Goal: Task Accomplishment & Management: Manage account settings

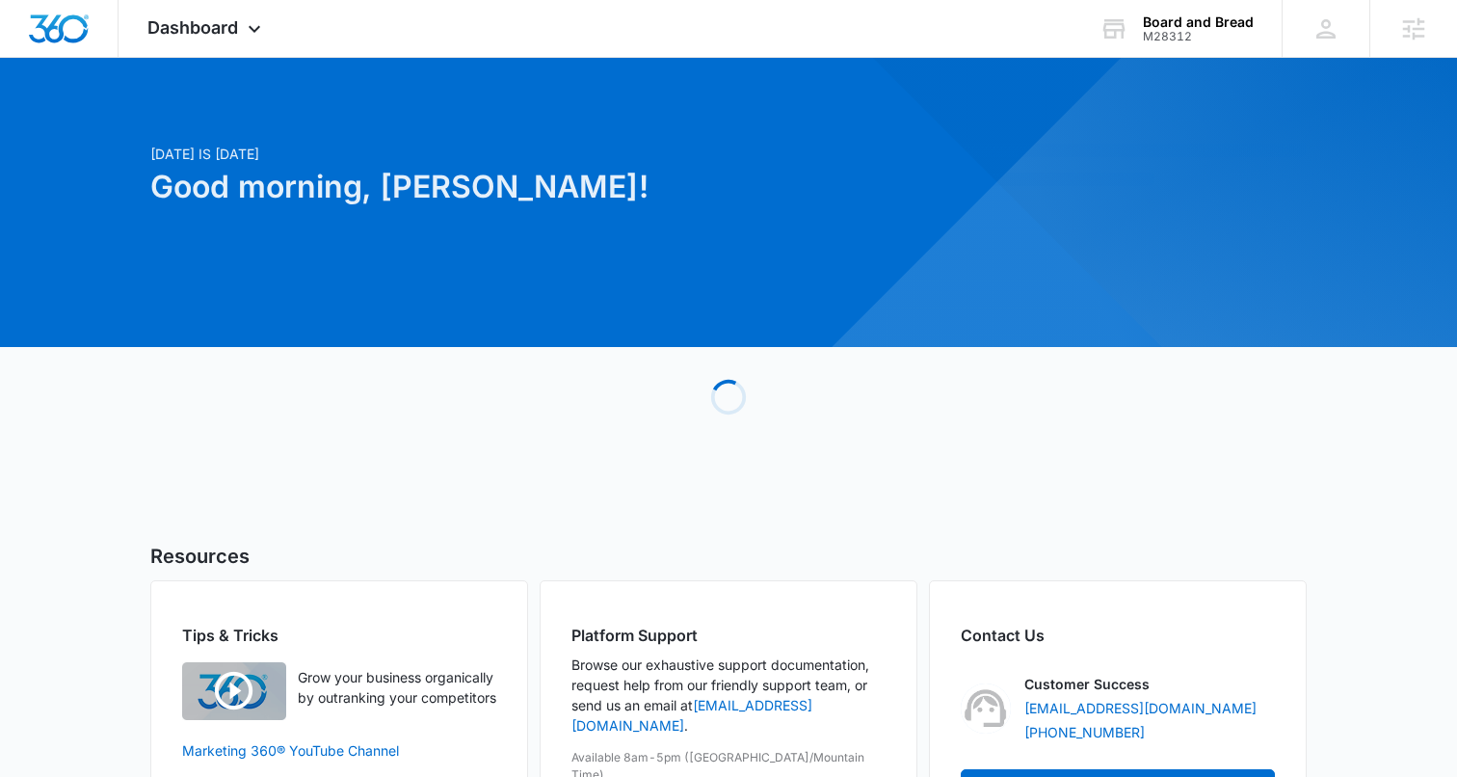
scroll to position [12, 0]
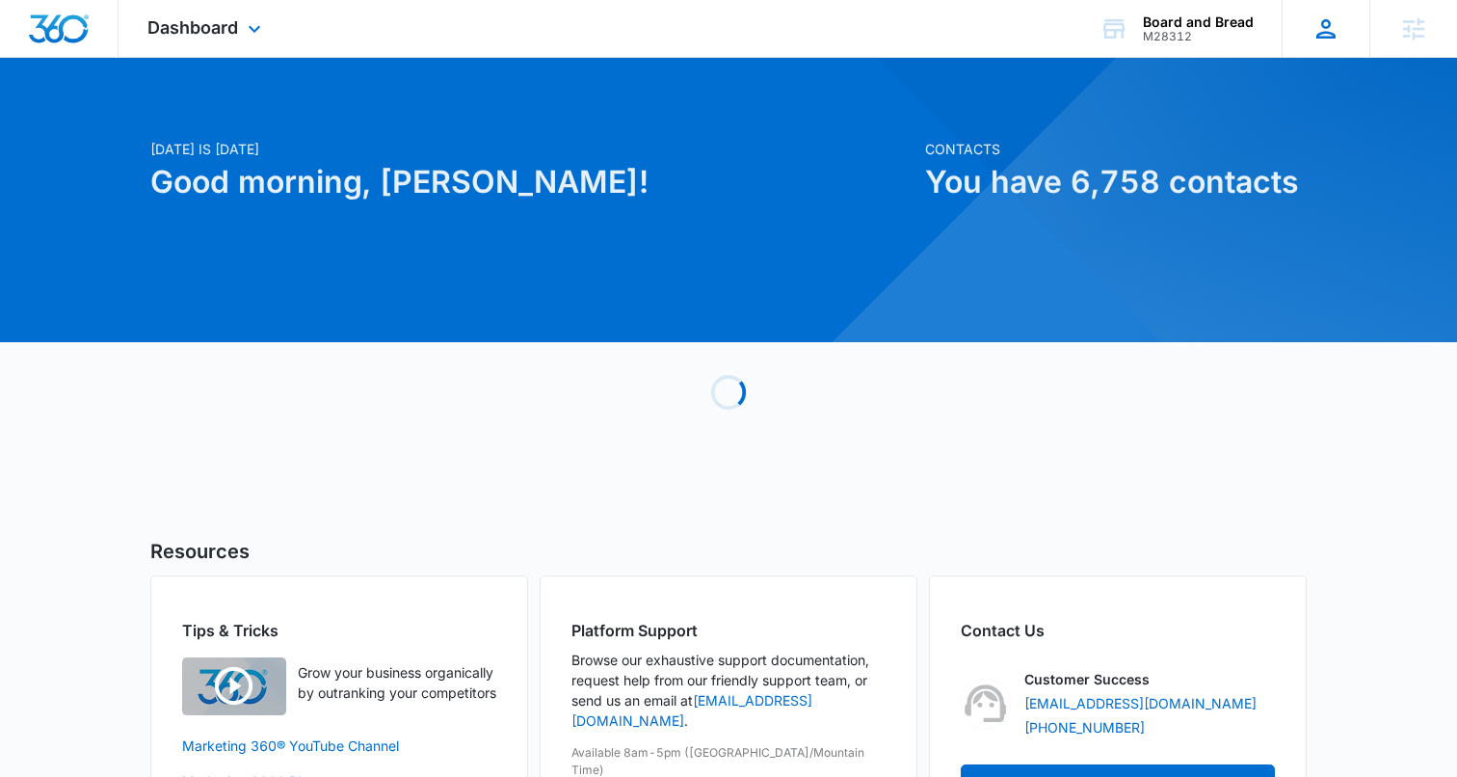
click at [1309, 35] on div "Hollie Giddens hollie.giddens@madwire.com My Profile Notifications Support Logo…" at bounding box center [1325, 28] width 88 height 57
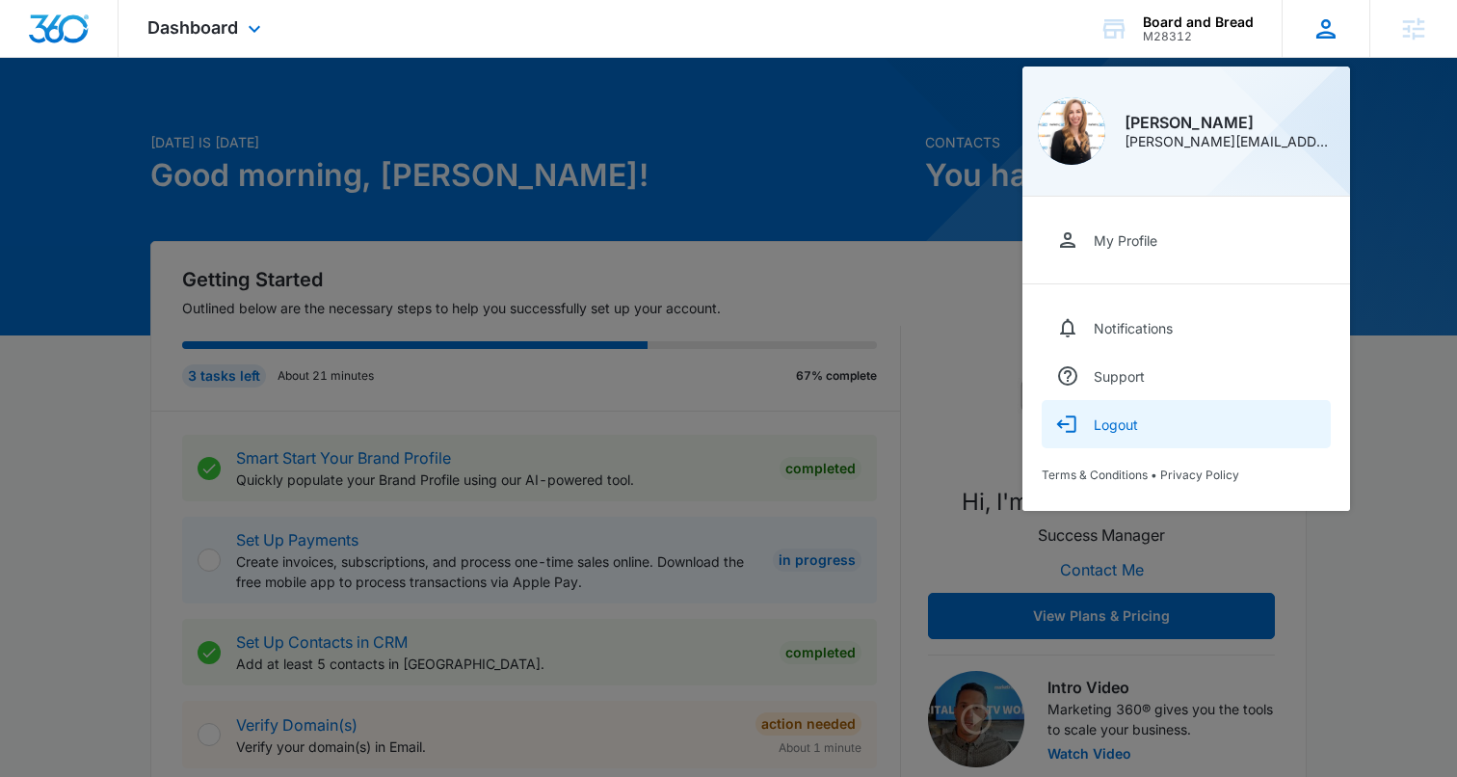
click at [1098, 429] on div "Logout" at bounding box center [1116, 424] width 44 height 16
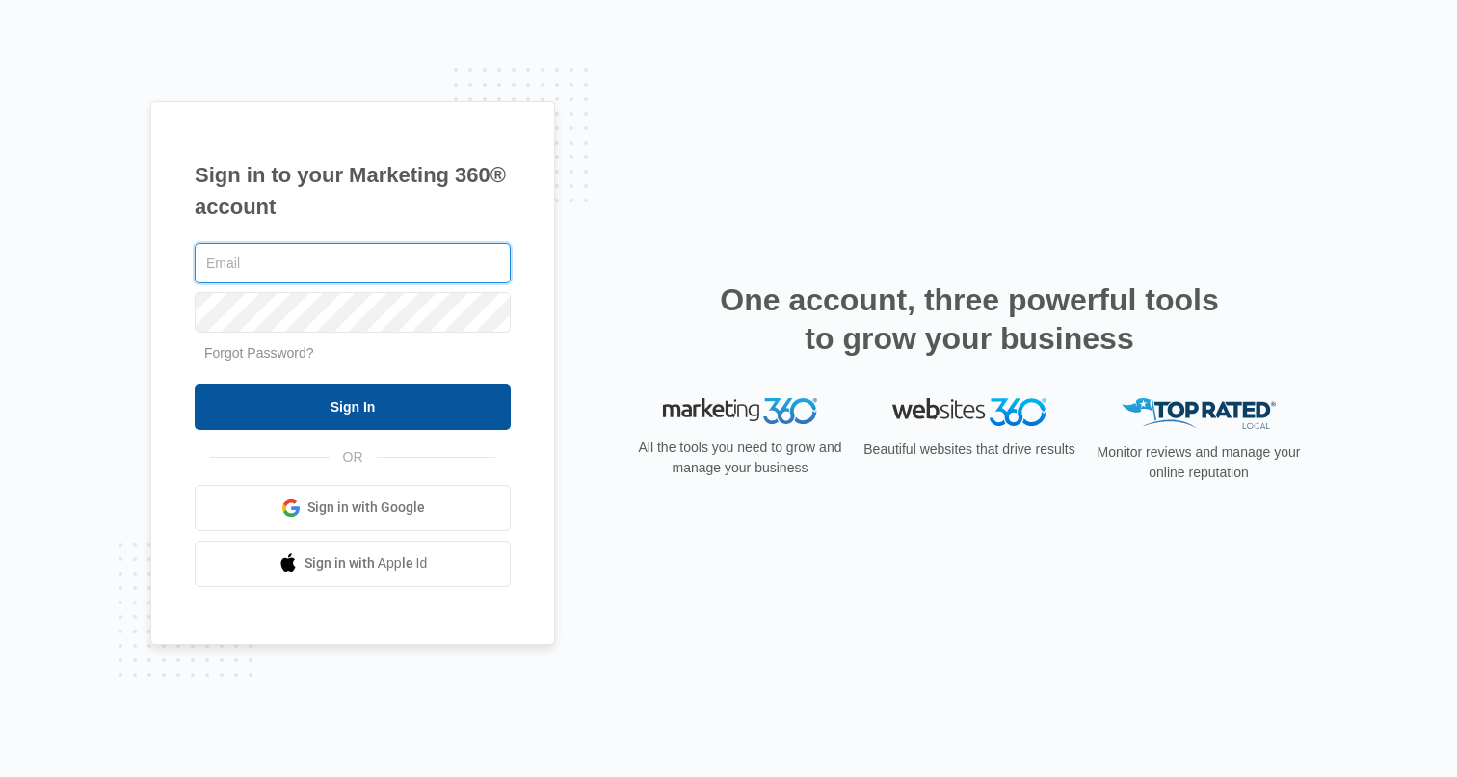
type input "[PERSON_NAME][EMAIL_ADDRESS][PERSON_NAME][DOMAIN_NAME]"
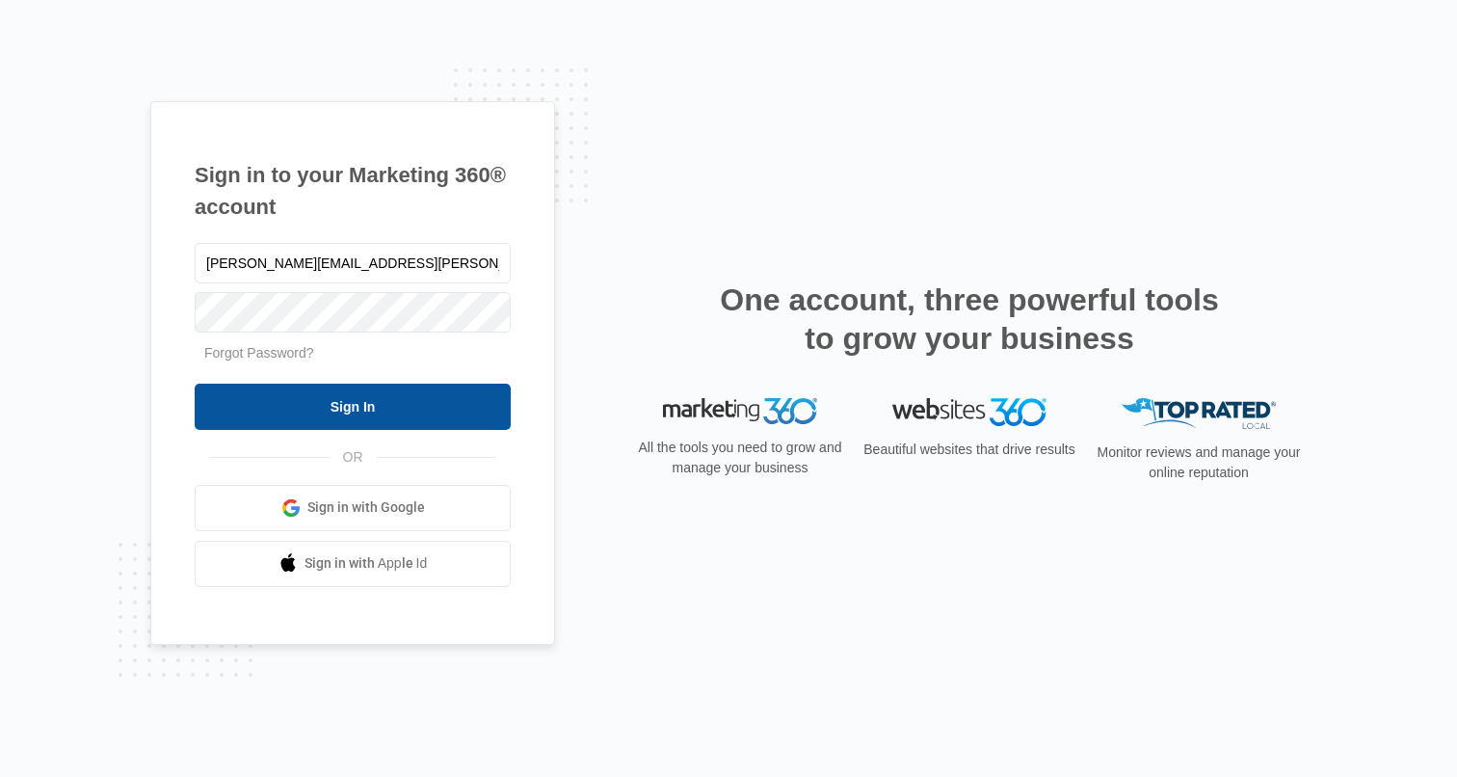
click at [277, 409] on input "Sign In" at bounding box center [353, 406] width 316 height 46
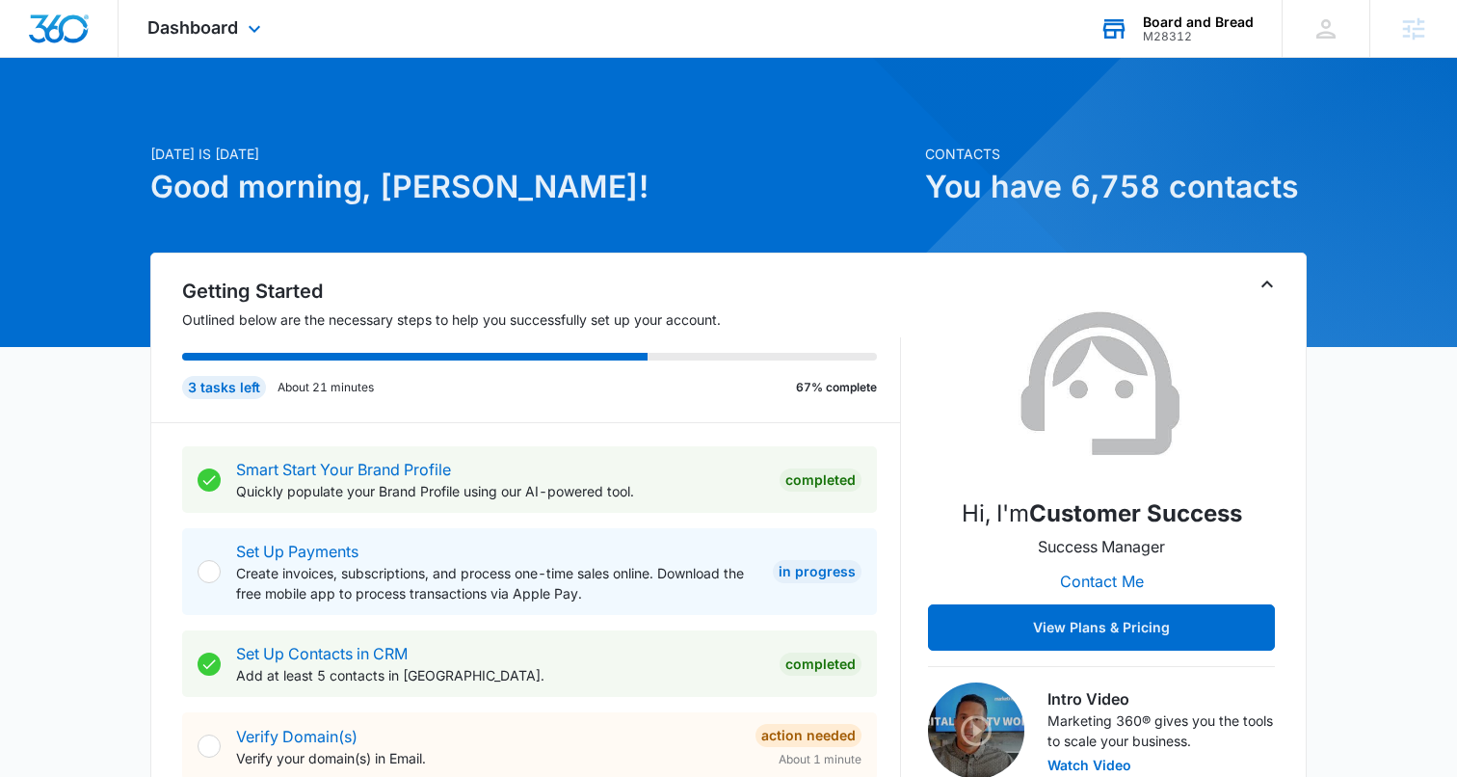
click at [1185, 25] on div "Board and Bread" at bounding box center [1198, 21] width 111 height 15
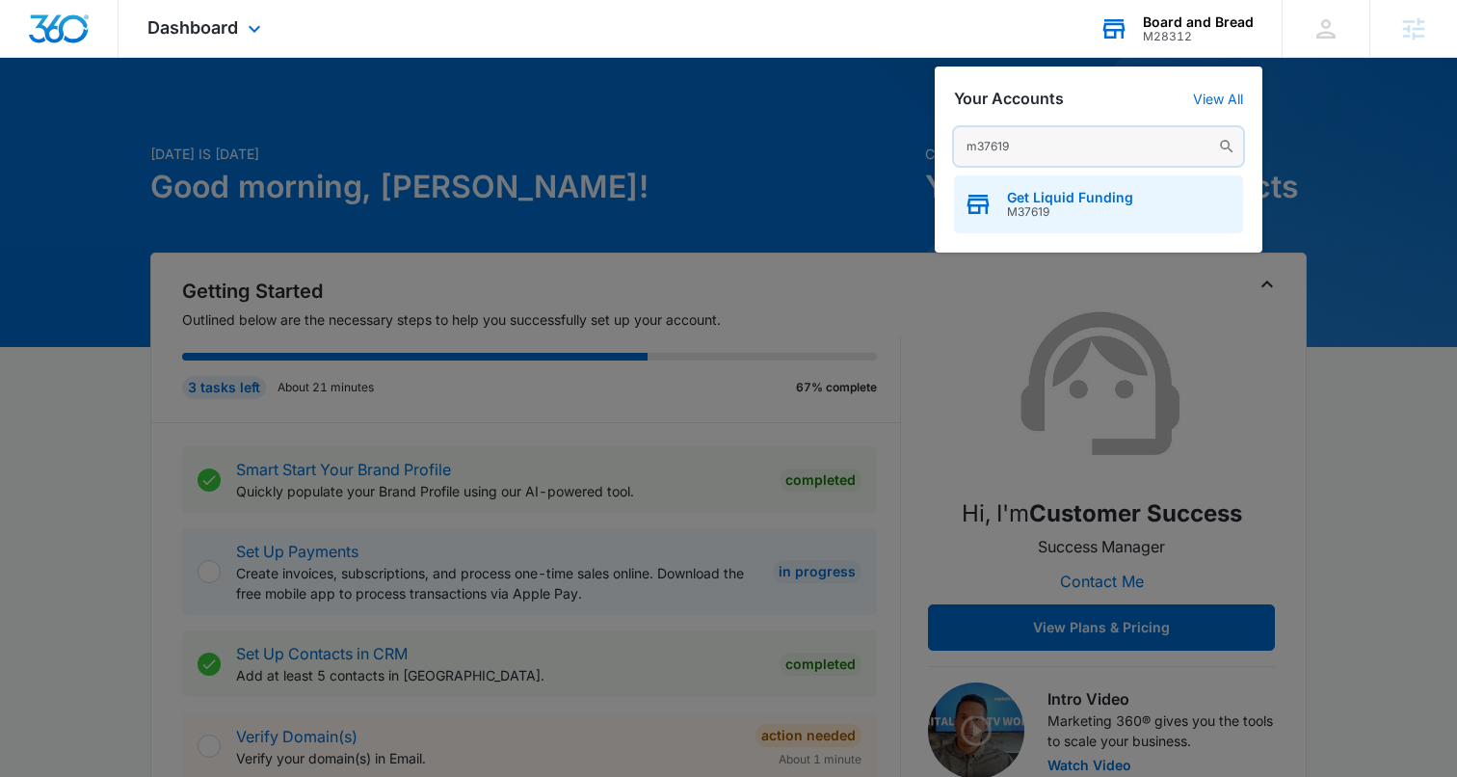
type input "m37619"
click at [1011, 205] on span "M37619" at bounding box center [1070, 211] width 126 height 13
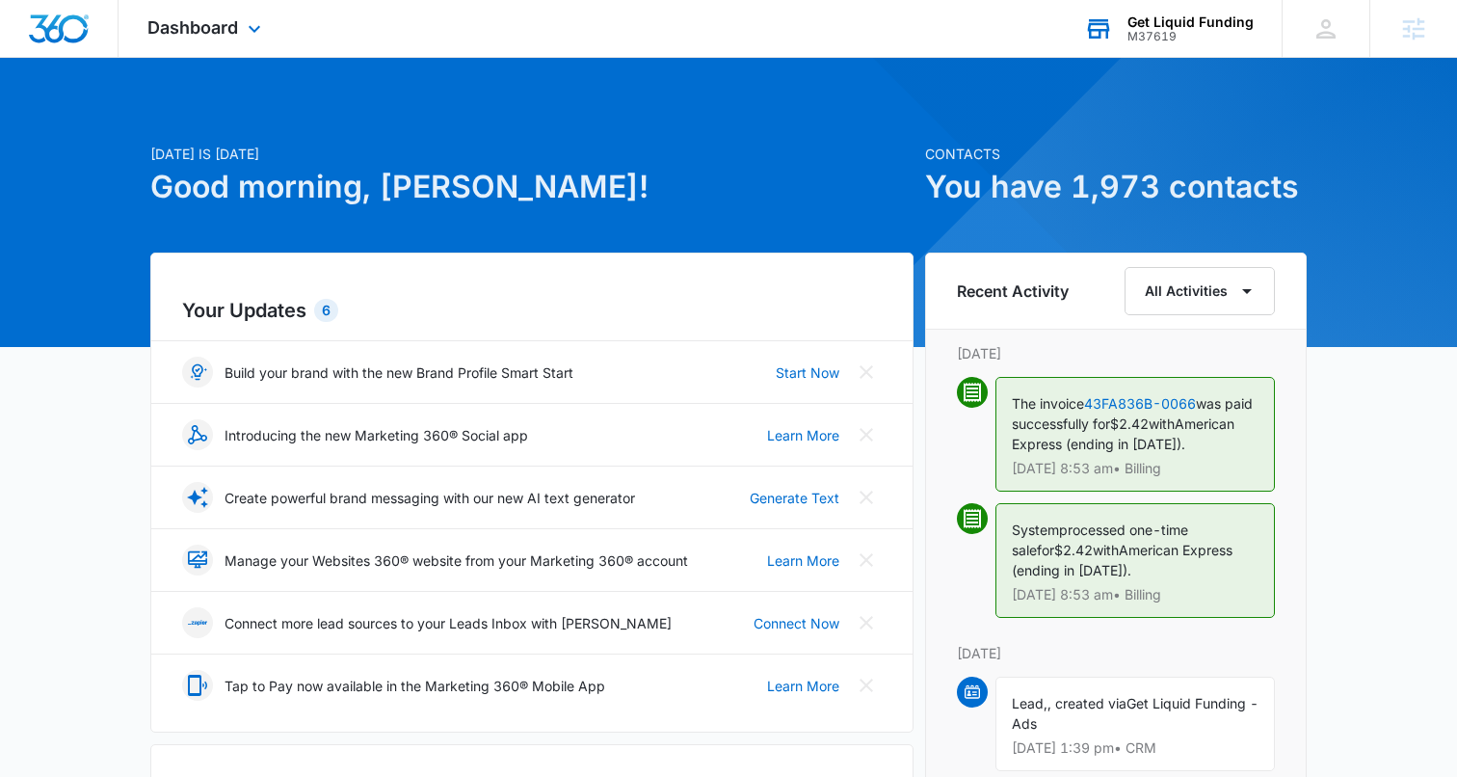
click at [239, 25] on div "Dashboard Apps Reputation Websites Forms CRM Email Social Content Ads Intellige…" at bounding box center [207, 28] width 176 height 57
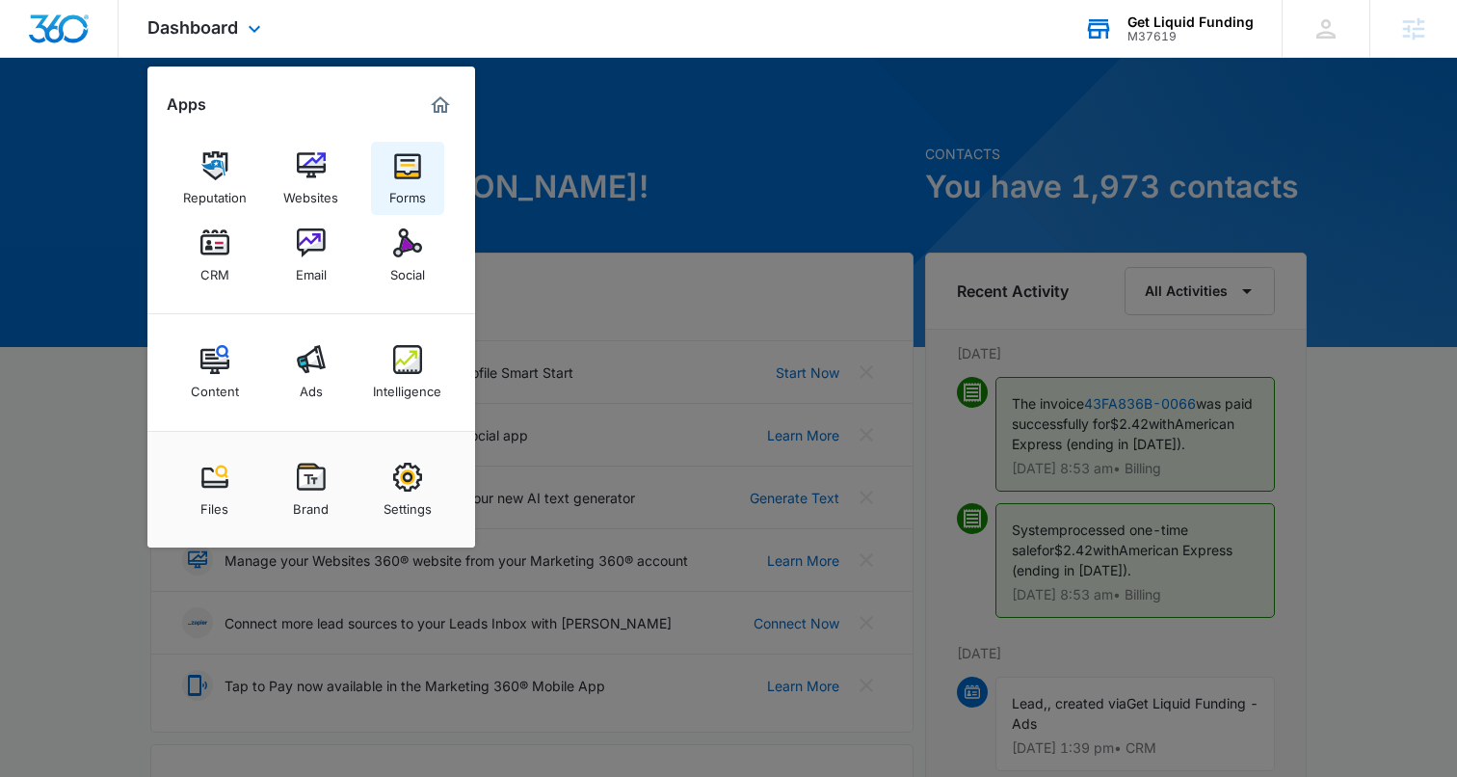
click at [402, 163] on img at bounding box center [407, 165] width 29 height 29
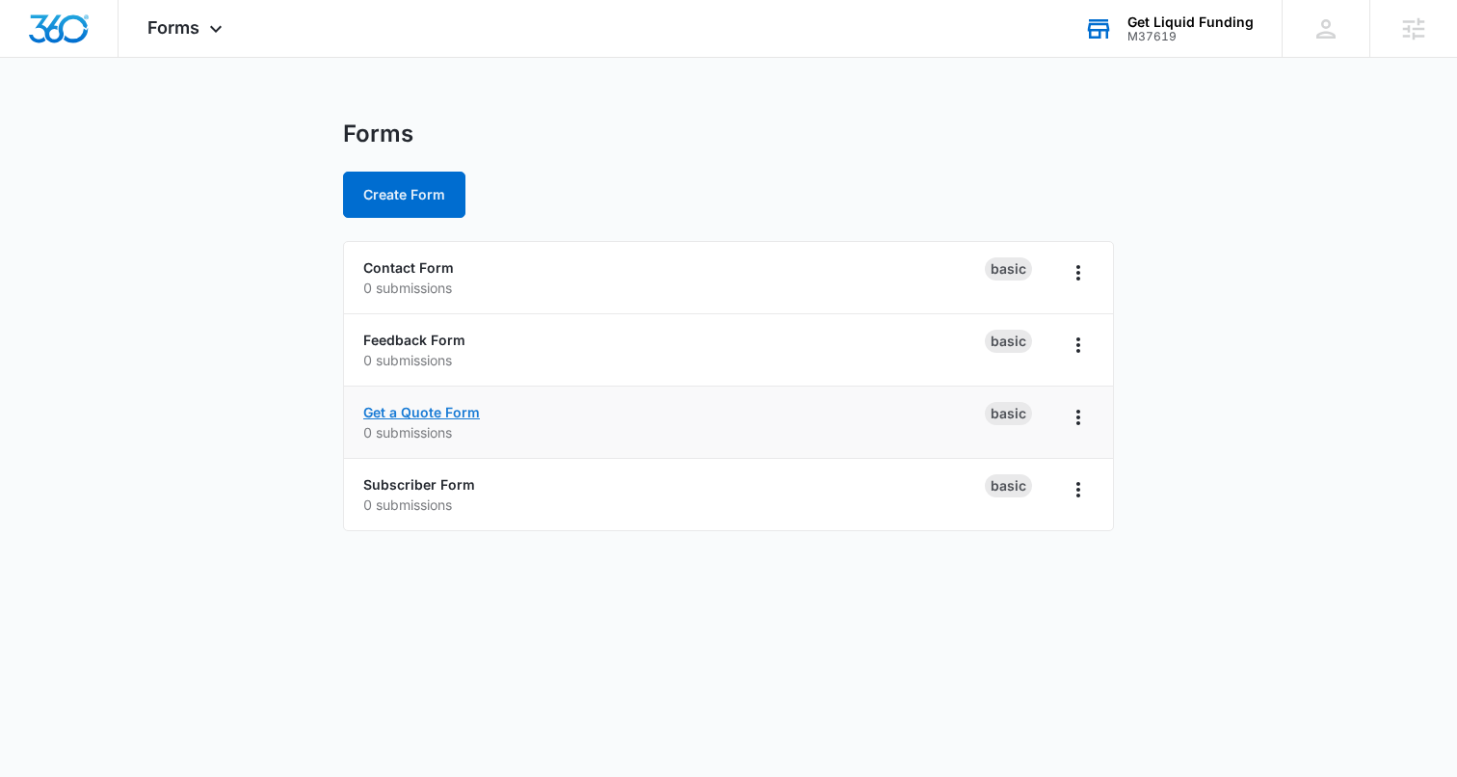
click at [429, 406] on link "Get a Quote Form" at bounding box center [421, 412] width 117 height 16
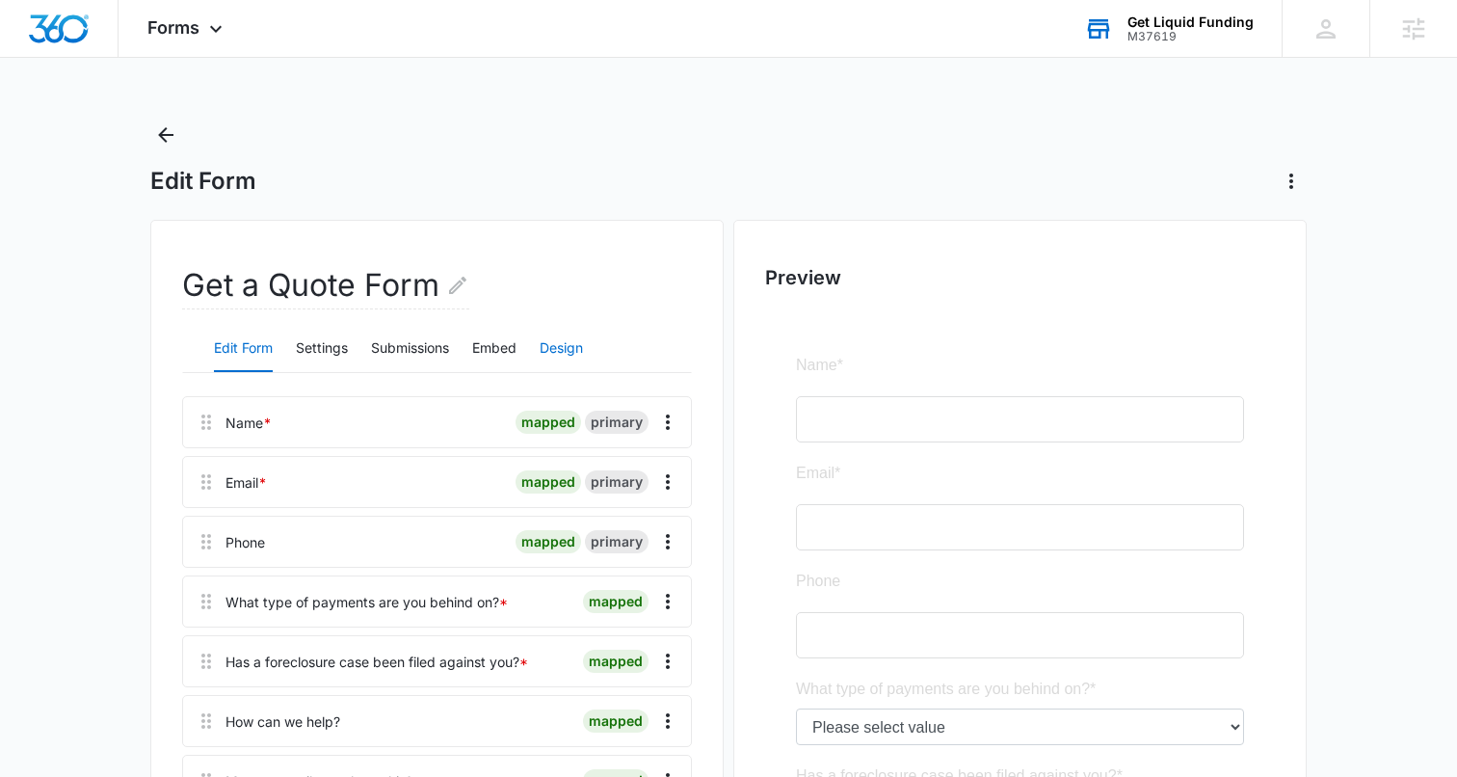
click at [567, 348] on button "Design" at bounding box center [561, 349] width 43 height 46
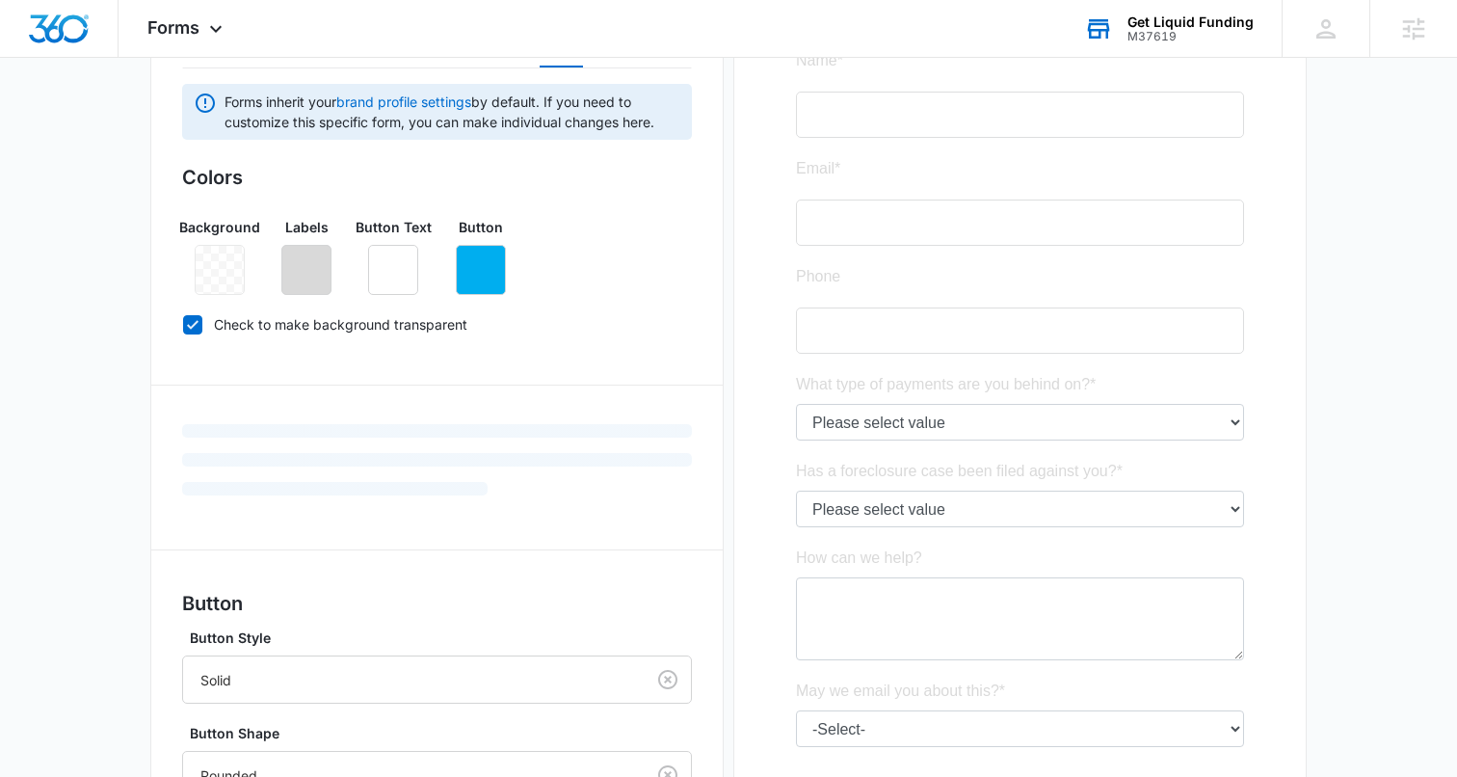
scroll to position [603, 0]
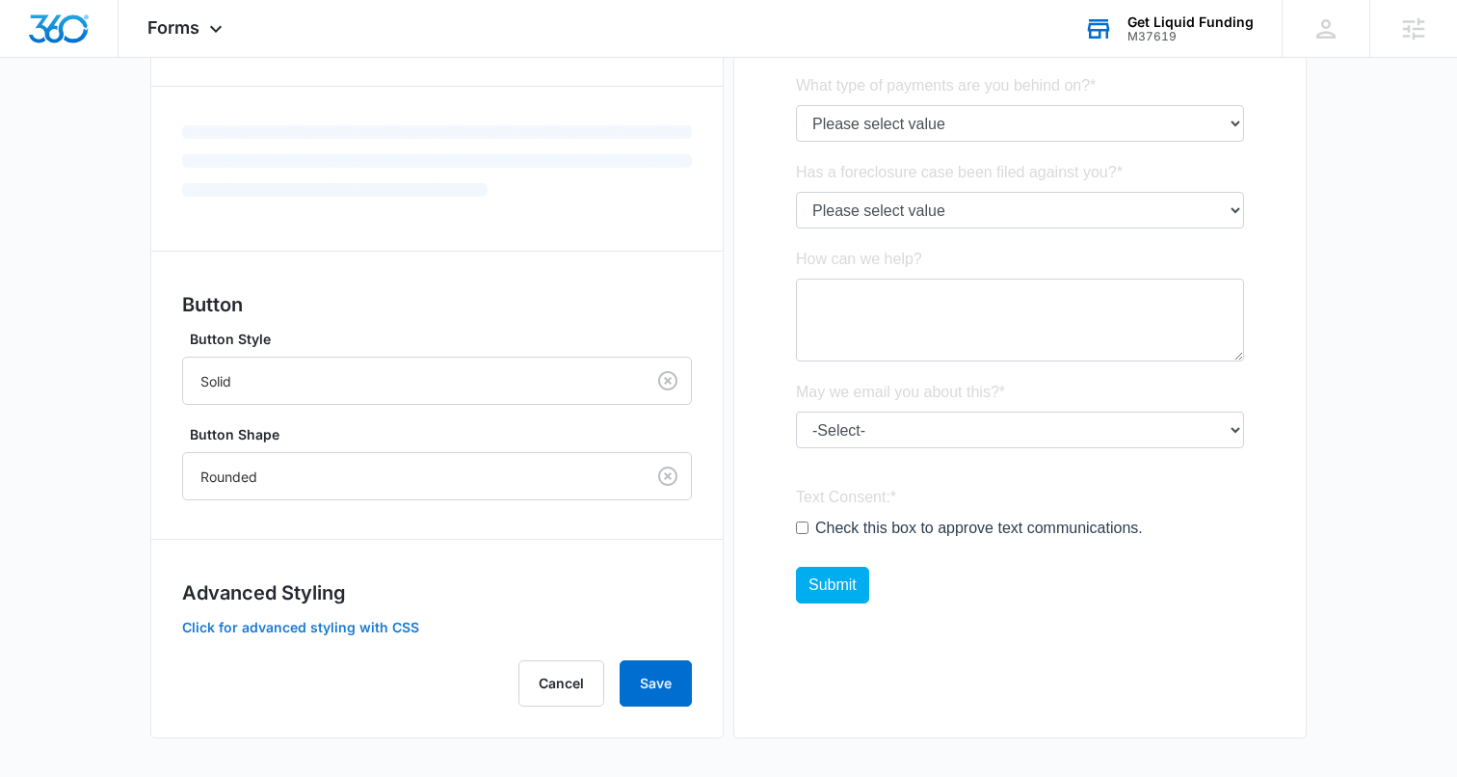
click at [377, 622] on button "Click for advanced styling with CSS" at bounding box center [300, 626] width 237 height 13
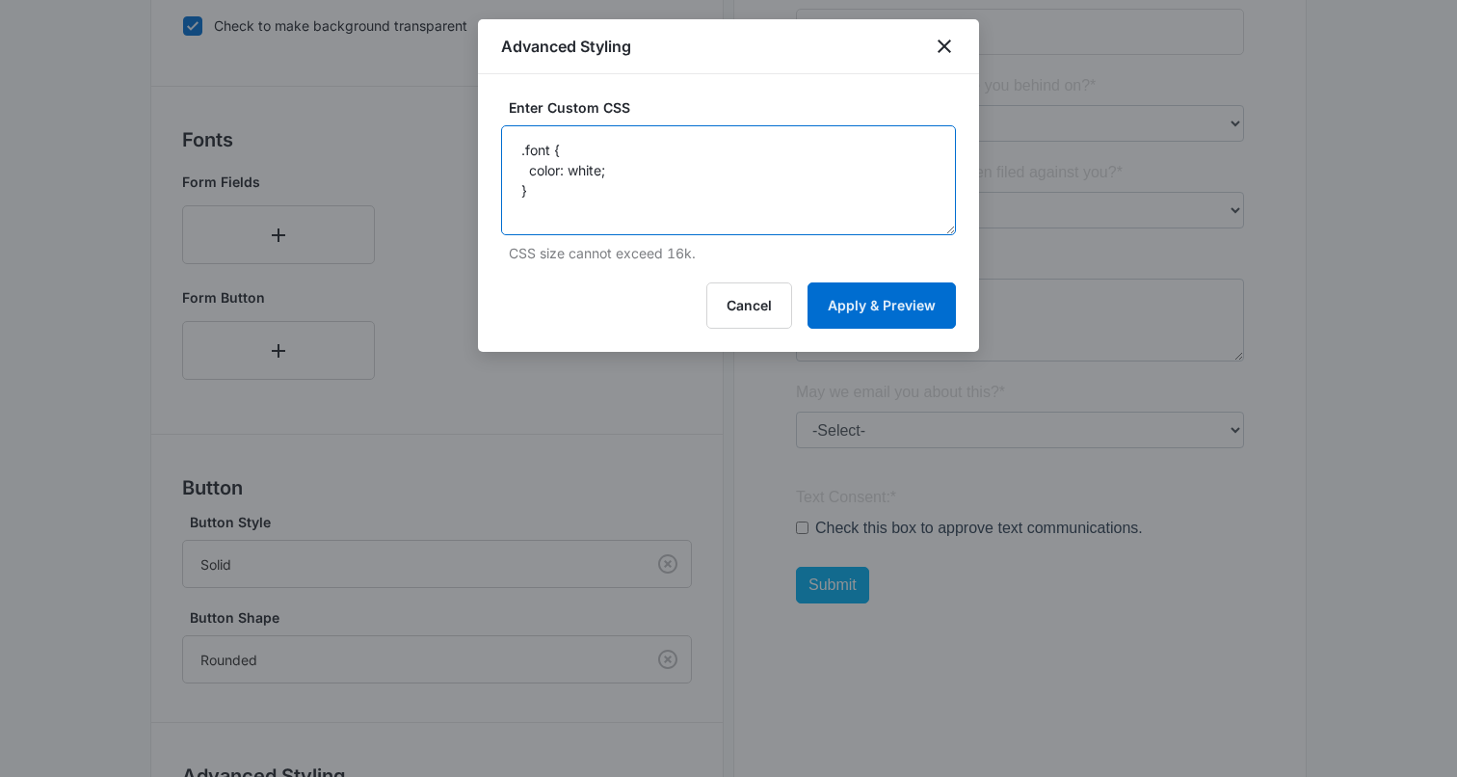
click at [536, 150] on textarea ".font { color: white; }" at bounding box center [728, 180] width 455 height 110
click at [574, 174] on textarea "label { color: white; }" at bounding box center [728, 180] width 455 height 110
type textarea "label { color: #ffffff; }"
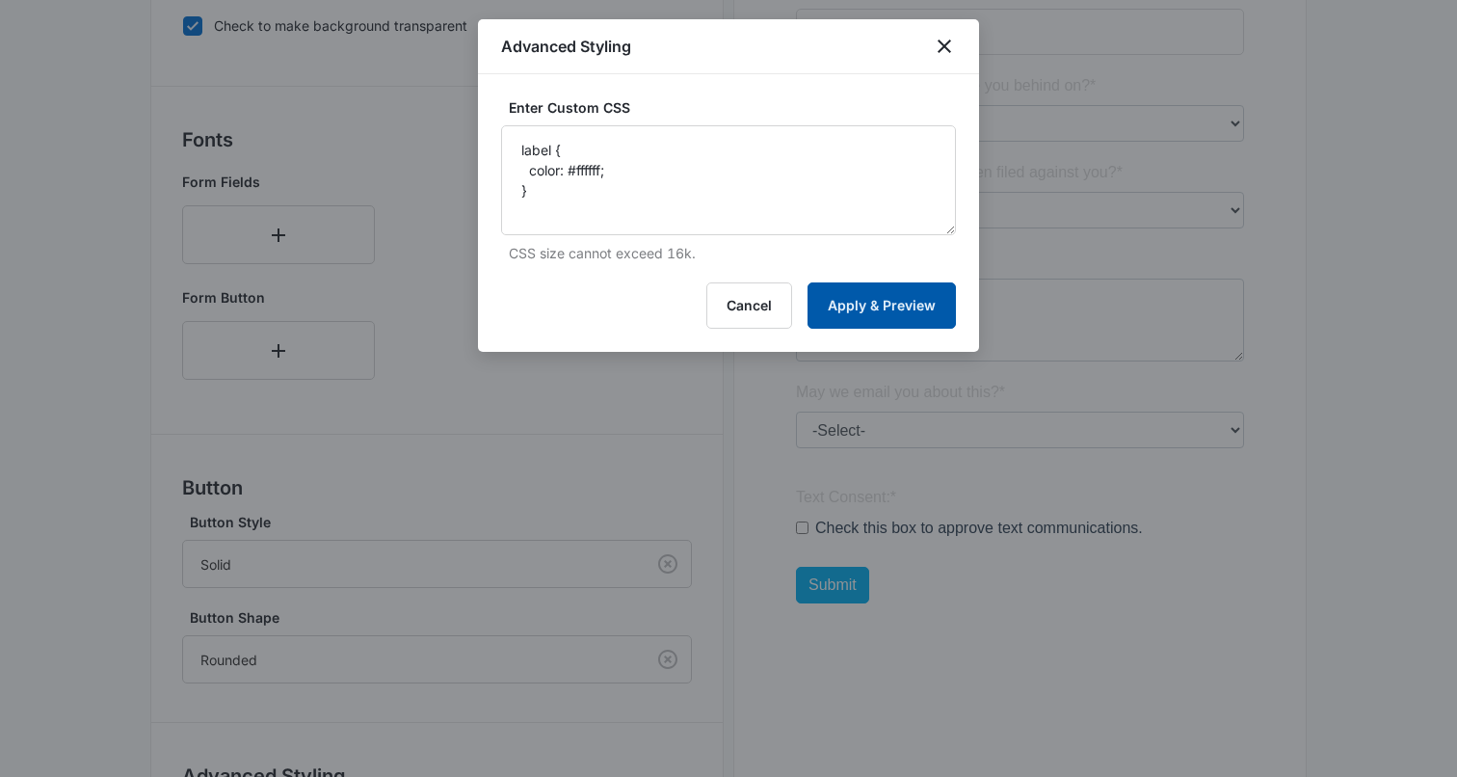
click at [864, 313] on button "Apply & Preview" at bounding box center [881, 305] width 148 height 46
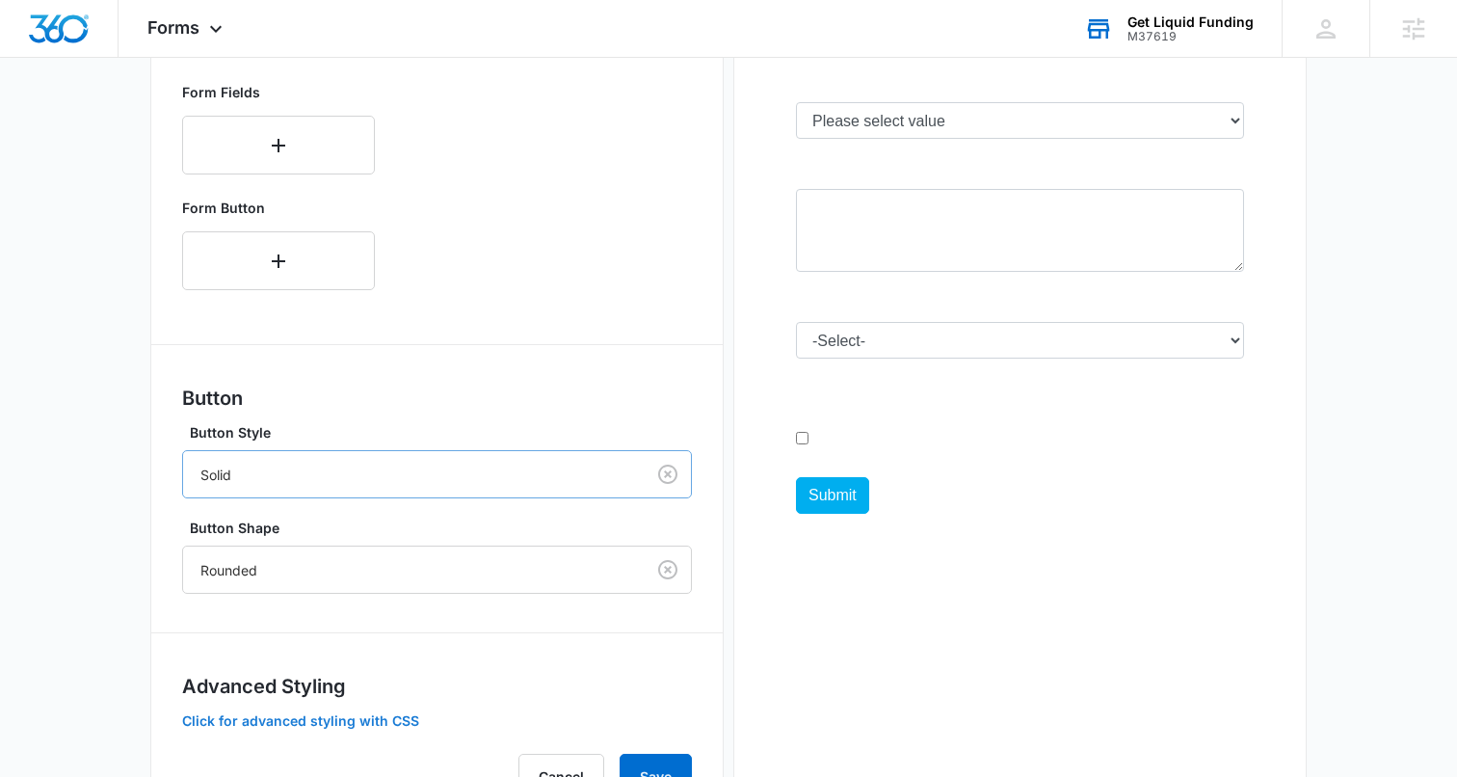
scroll to position [692, 0]
click at [646, 757] on button "Save" at bounding box center [655, 777] width 72 height 46
click at [655, 764] on button "Save" at bounding box center [655, 777] width 72 height 46
click at [319, 727] on button "Click for advanced styling with CSS" at bounding box center [300, 721] width 237 height 13
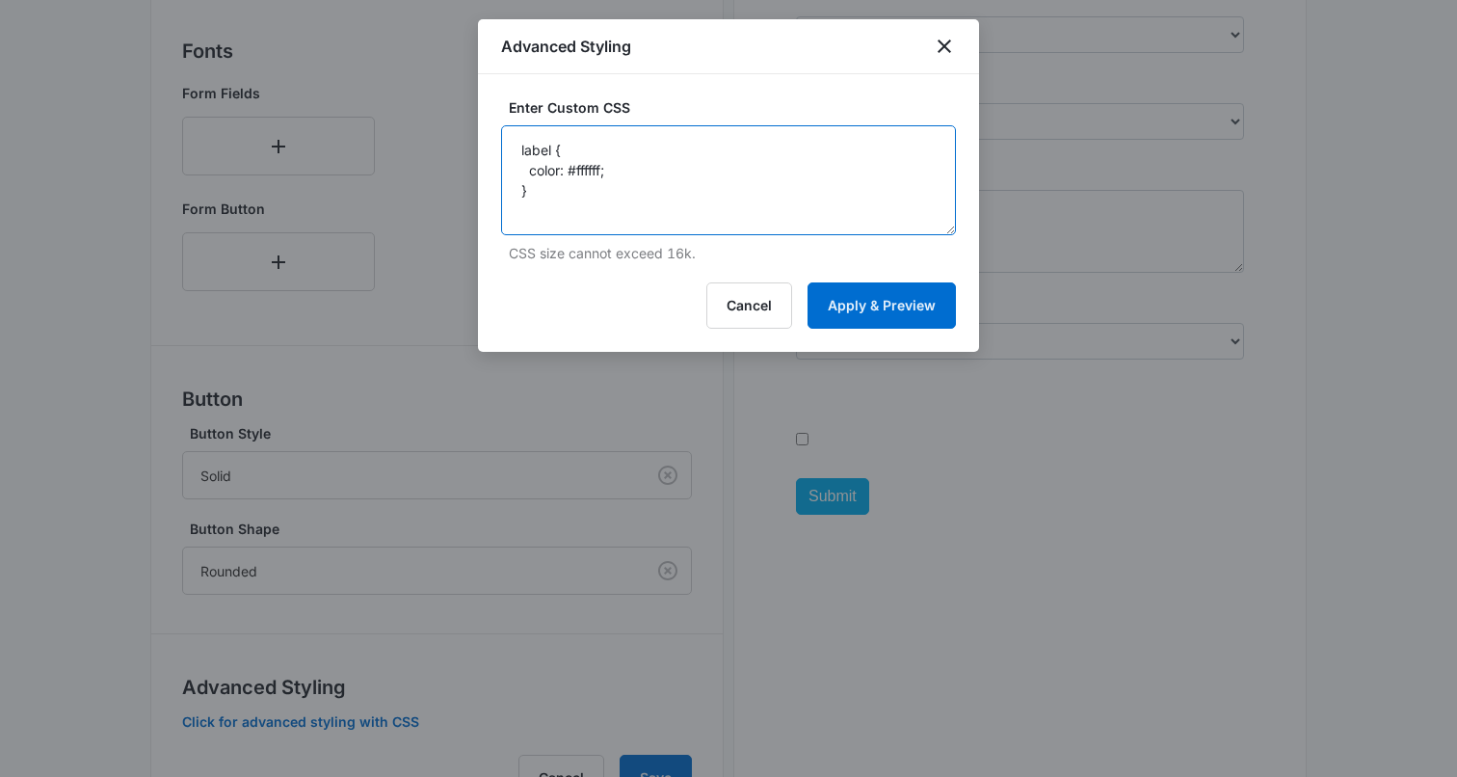
click at [637, 178] on textarea "label { color: #ffffff; }" at bounding box center [728, 180] width 455 height 110
drag, startPoint x: 953, startPoint y: 42, endPoint x: 943, endPoint y: 247, distance: 204.5
click at [950, 44] on icon "close" at bounding box center [944, 46] width 23 height 23
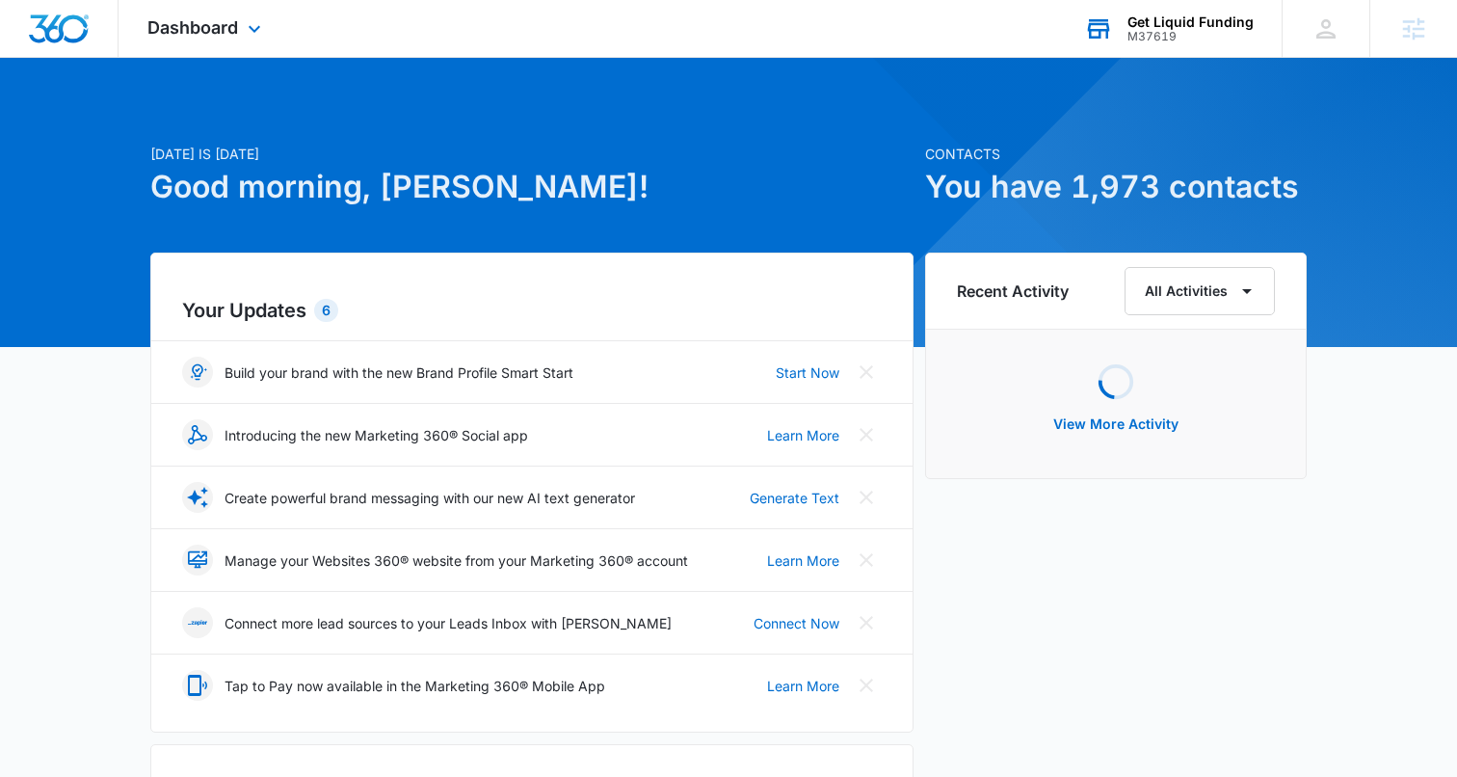
click at [1162, 26] on div "Get Liquid Funding" at bounding box center [1190, 21] width 126 height 15
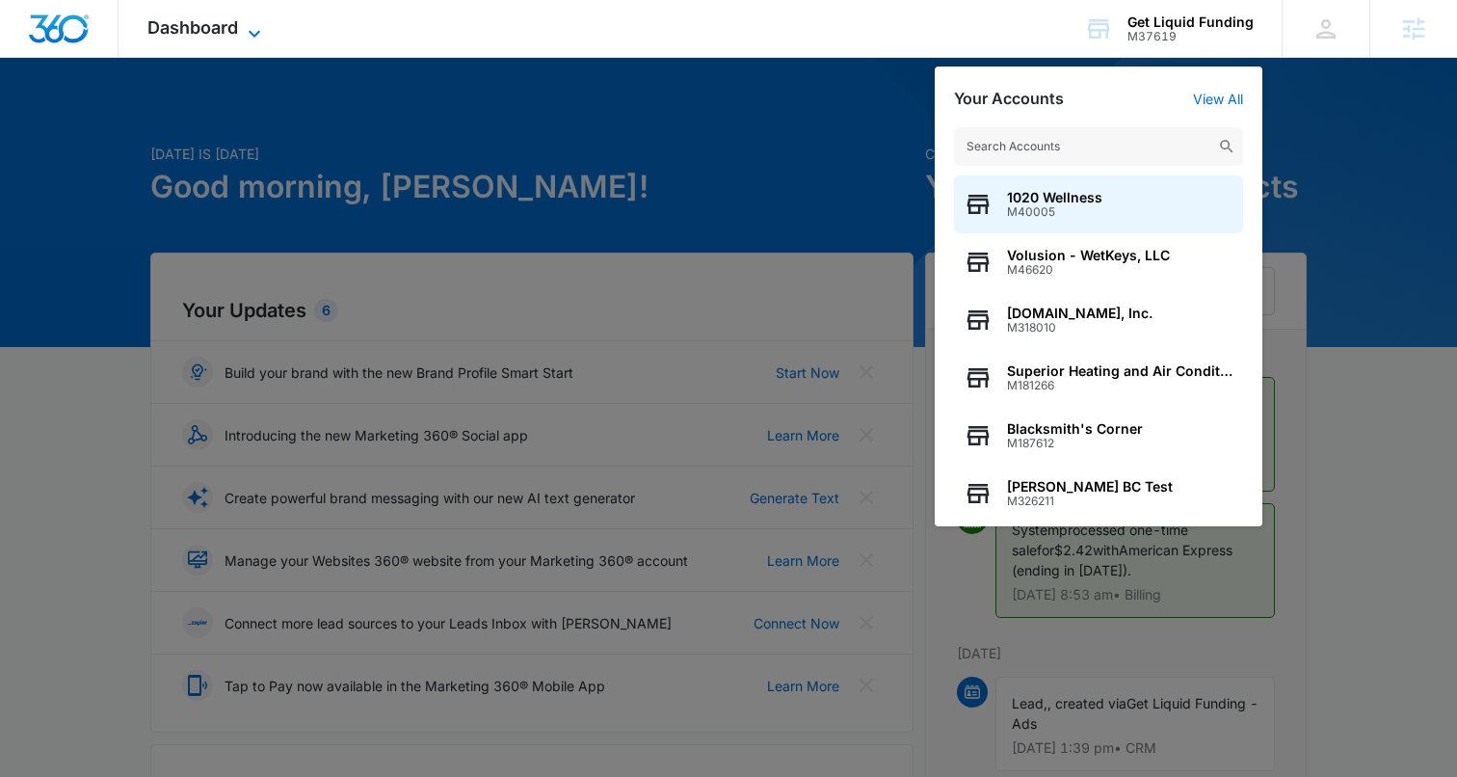
click at [185, 17] on span "Dashboard" at bounding box center [192, 27] width 91 height 20
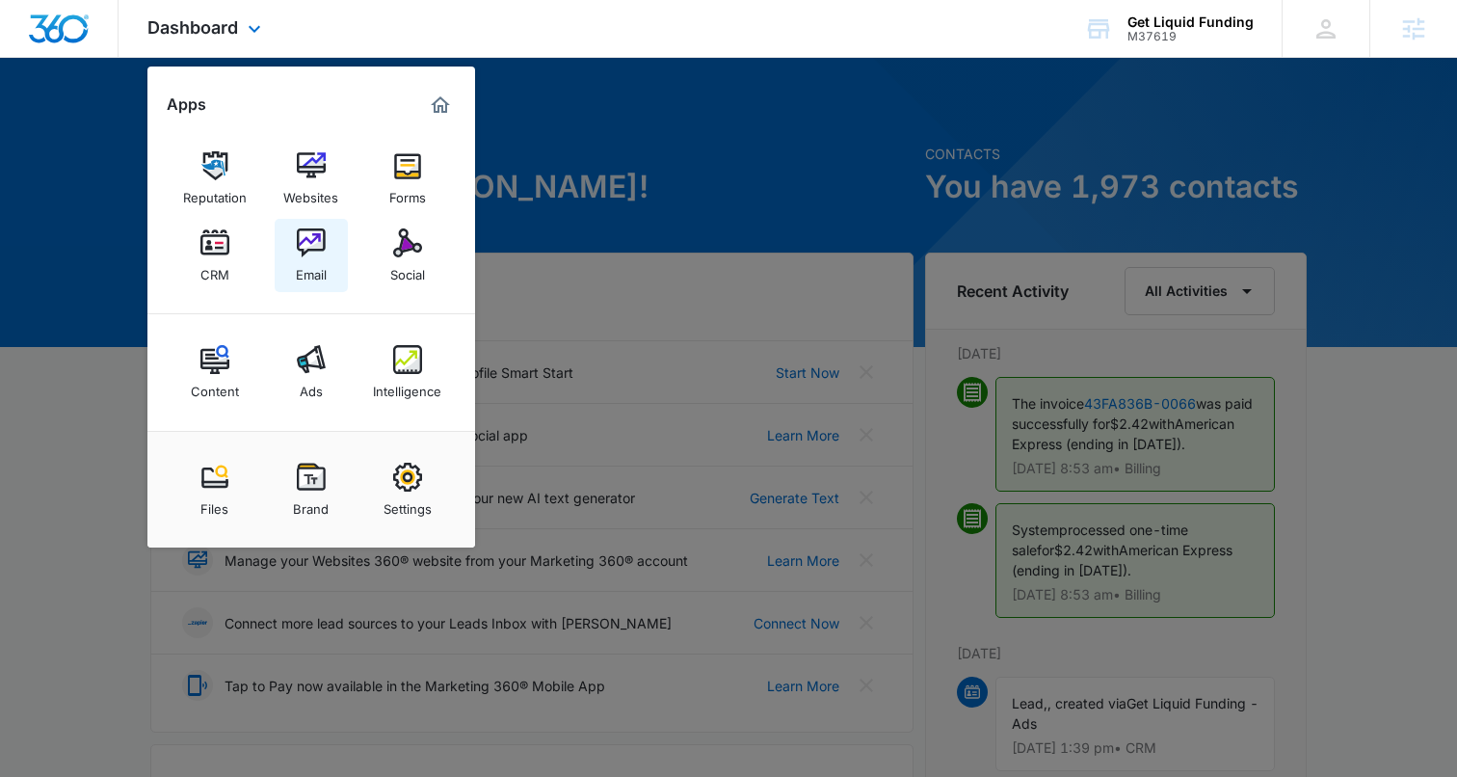
click at [315, 249] on img at bounding box center [311, 242] width 29 height 29
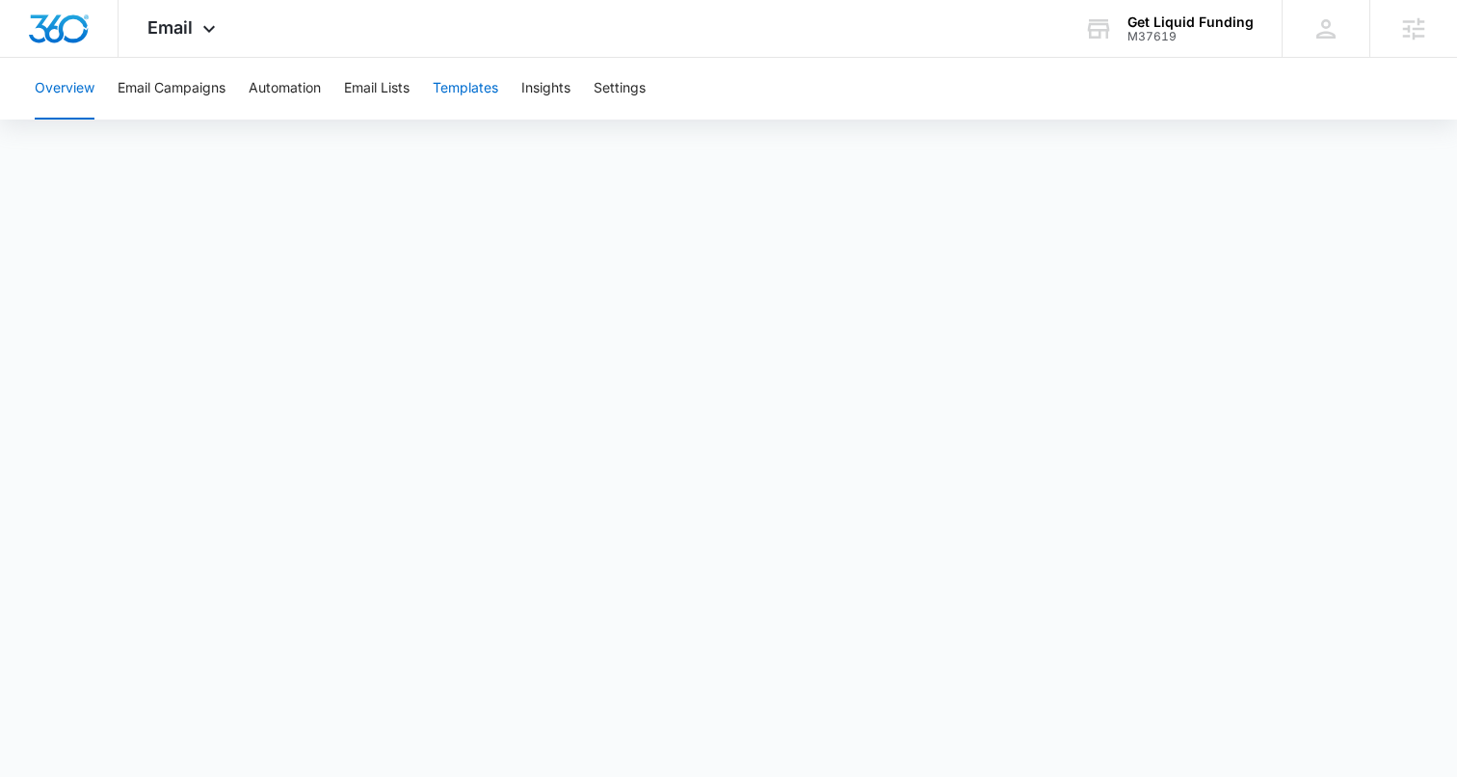
click at [474, 88] on button "Templates" at bounding box center [466, 89] width 66 height 62
click at [1156, 30] on div "M37619" at bounding box center [1190, 36] width 126 height 13
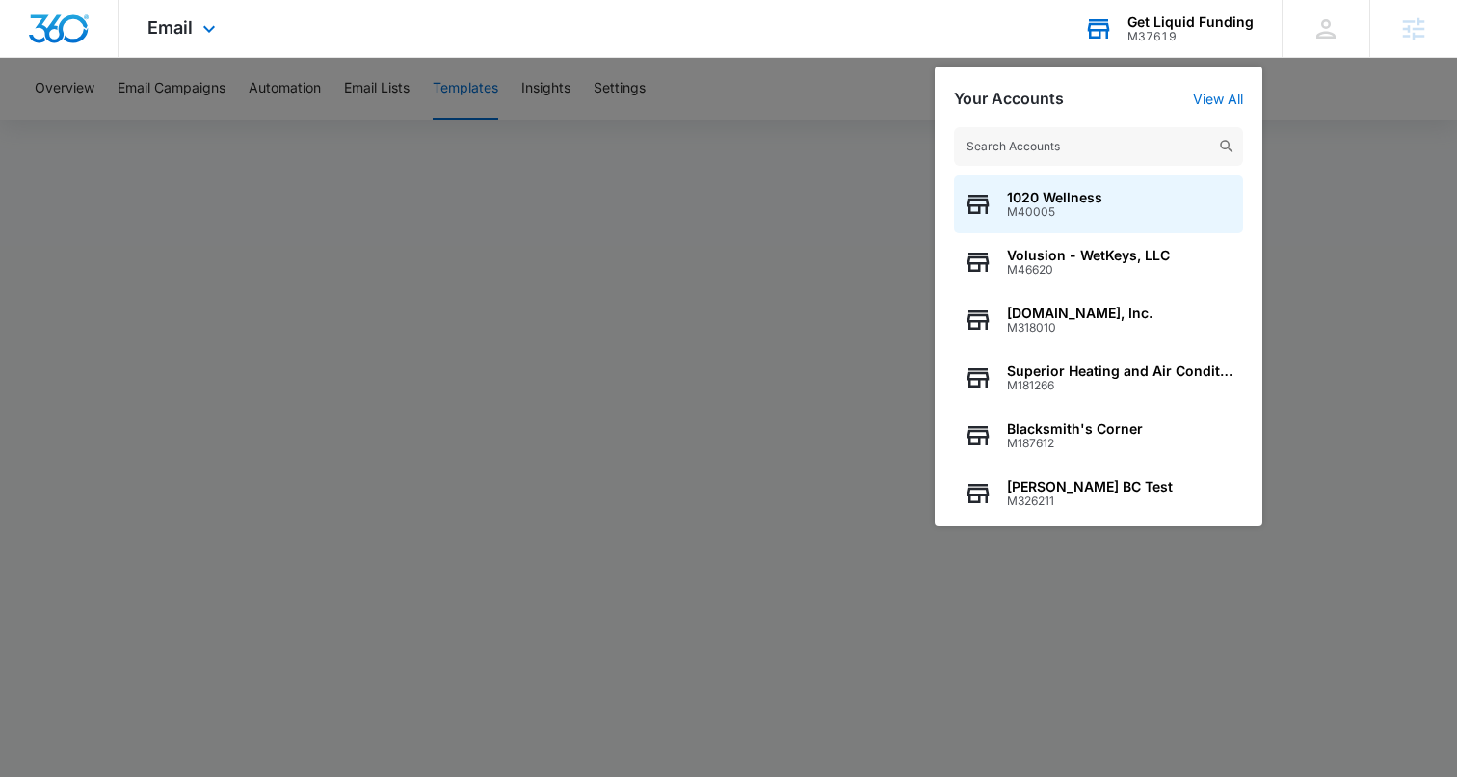
click at [982, 145] on input "text" at bounding box center [1098, 146] width 289 height 39
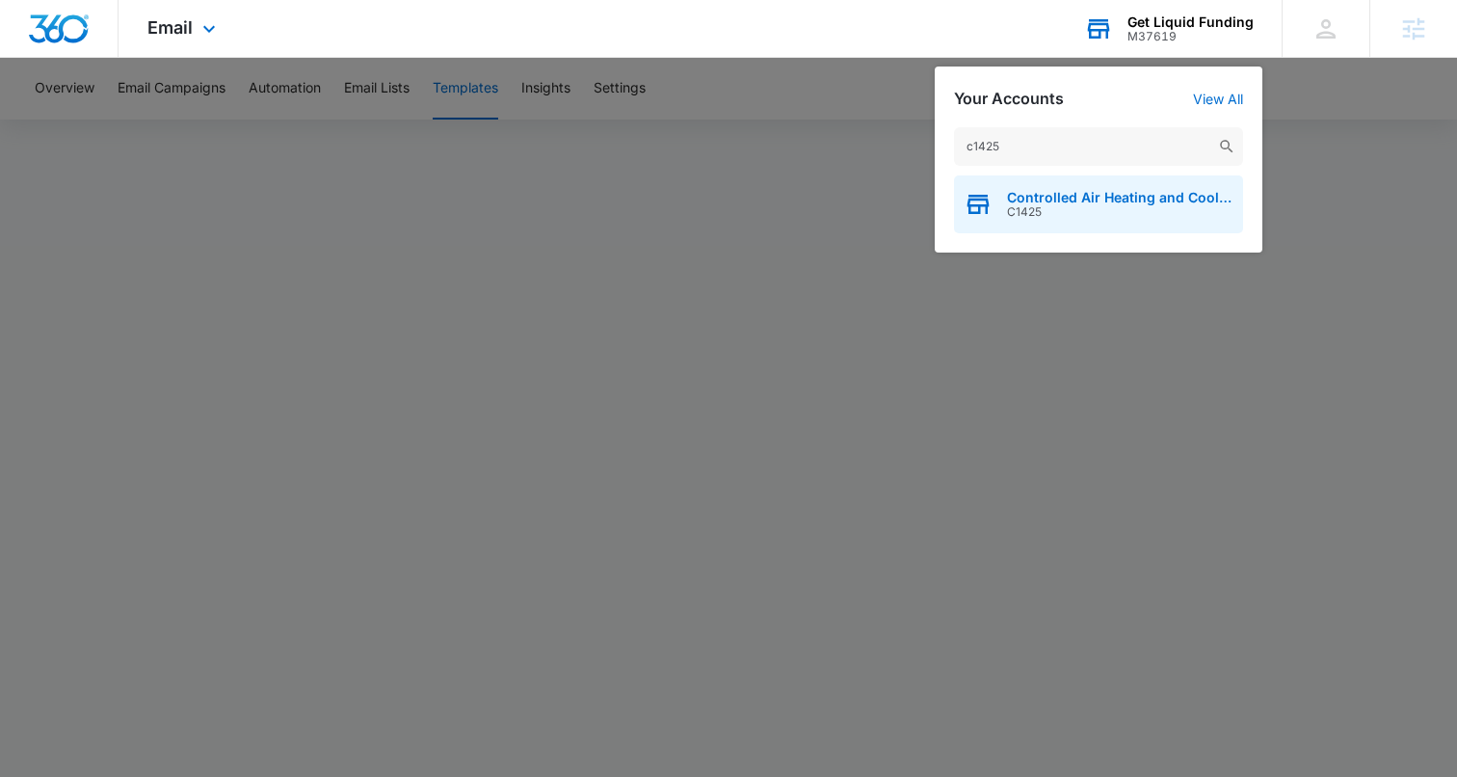
type input "c1425"
click at [1039, 221] on div "Controlled Air Heating and Cooling C1425" at bounding box center [1098, 204] width 289 height 58
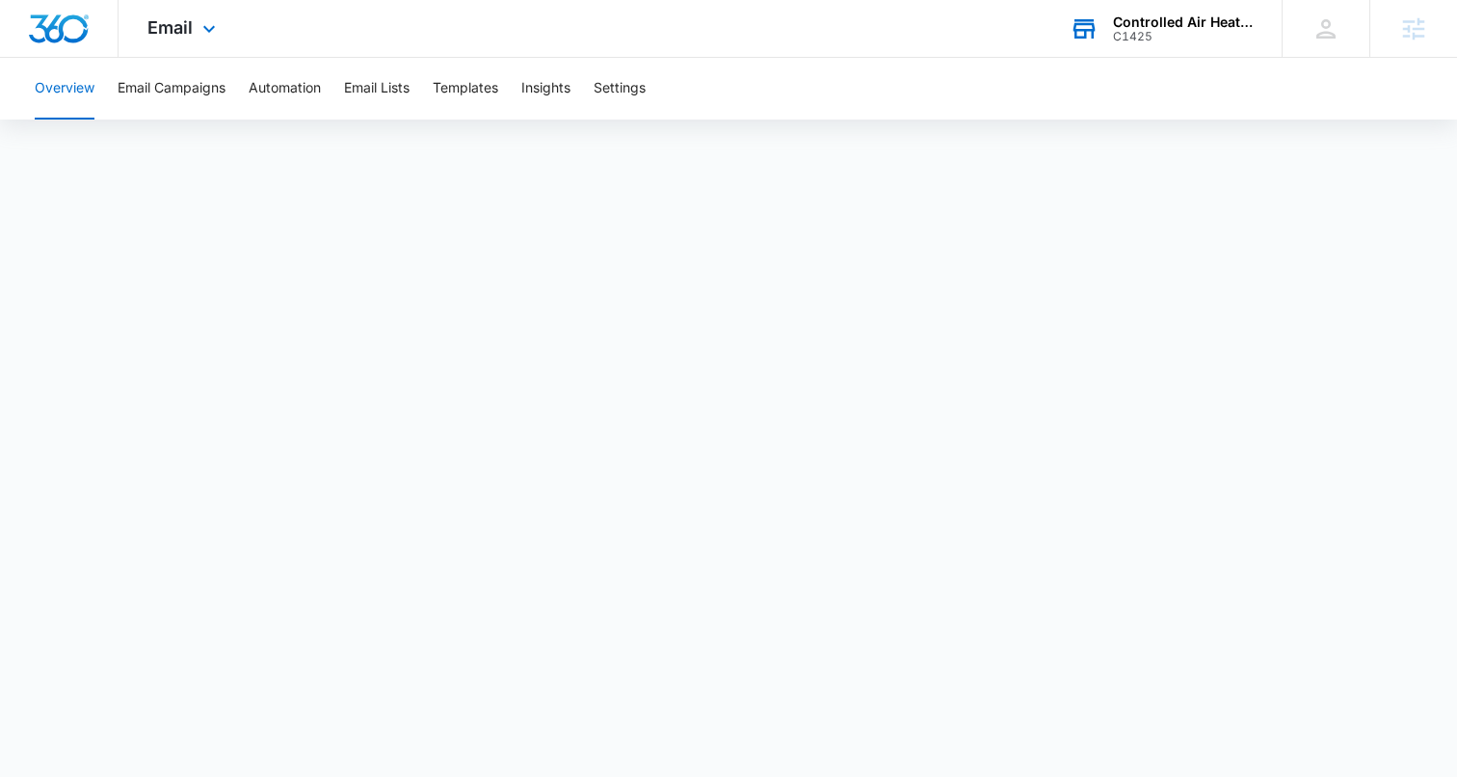
click at [192, 32] on div "Email Apps Reputation Websites Forms CRM Email Social Shop Content Ads Intellig…" at bounding box center [184, 28] width 131 height 57
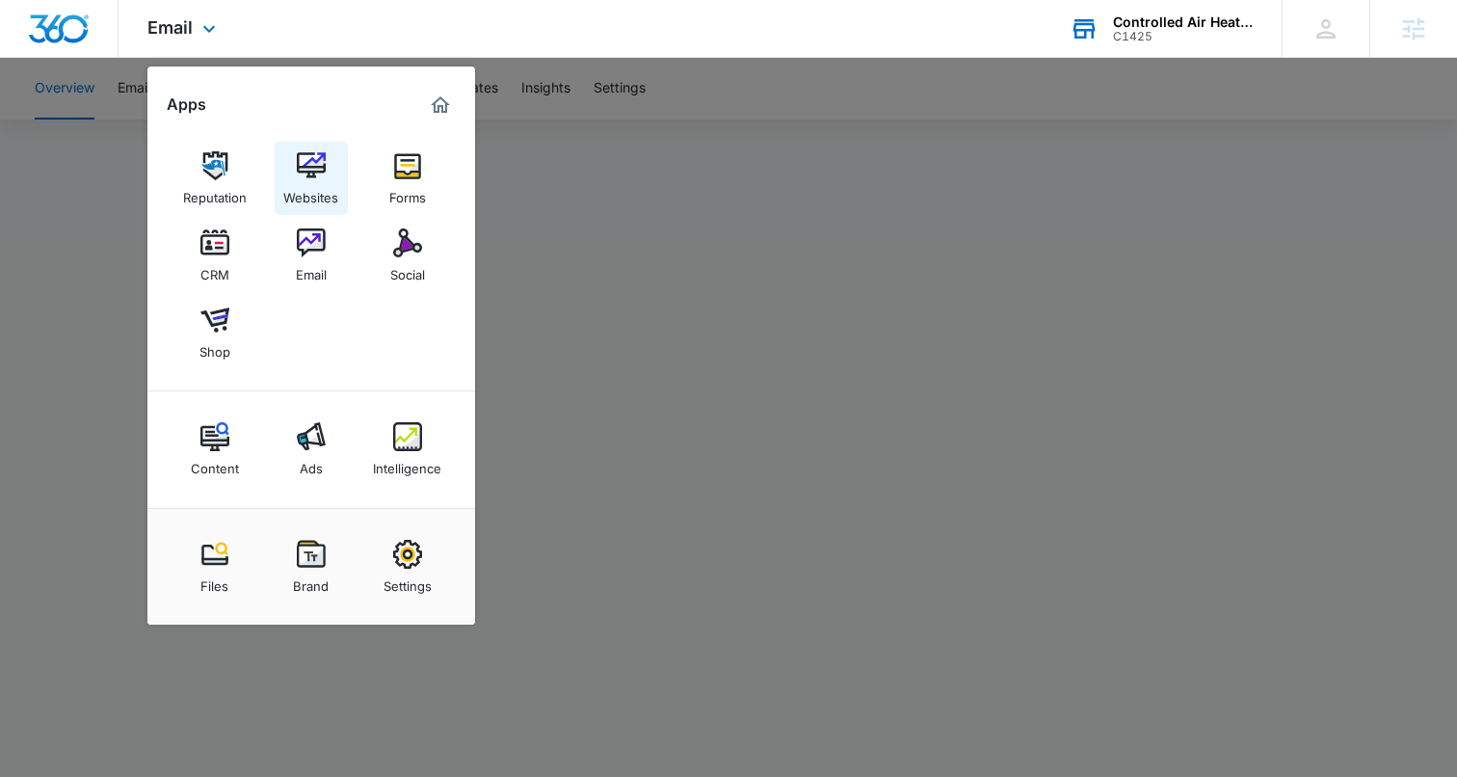
click at [300, 159] on img at bounding box center [311, 165] width 29 height 29
